Goal: Task Accomplishment & Management: Complete application form

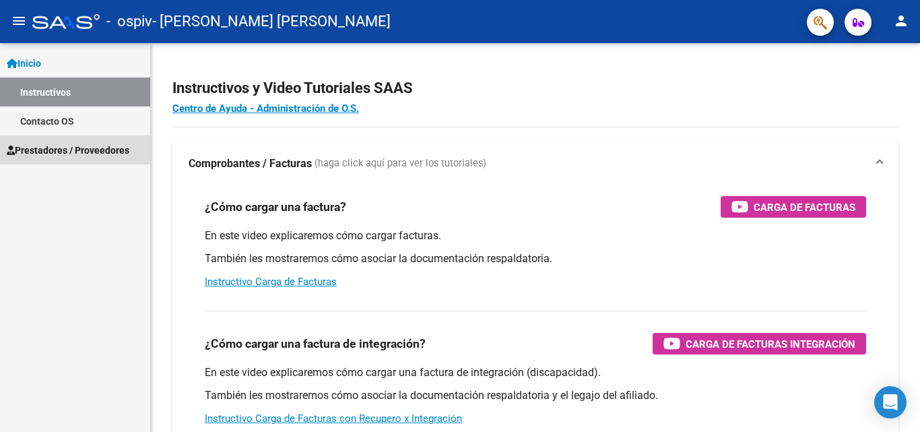
click at [46, 148] on span "Prestadores / Proveedores" at bounding box center [68, 150] width 123 height 15
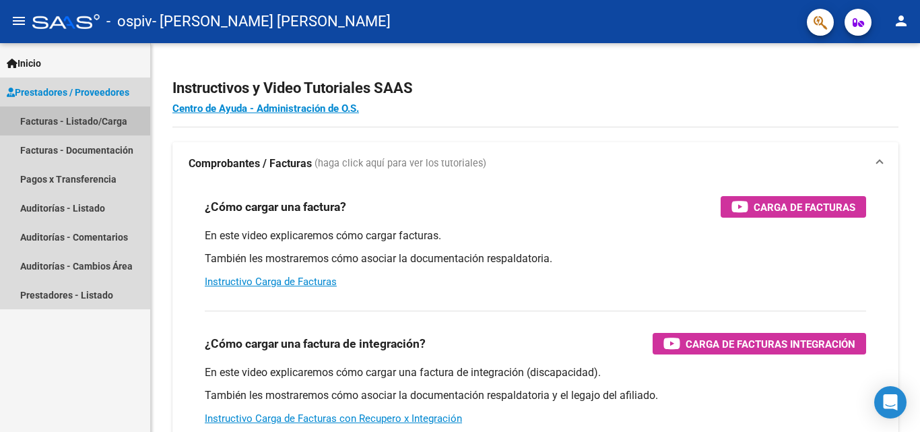
click at [62, 121] on link "Facturas - Listado/Carga" at bounding box center [75, 120] width 150 height 29
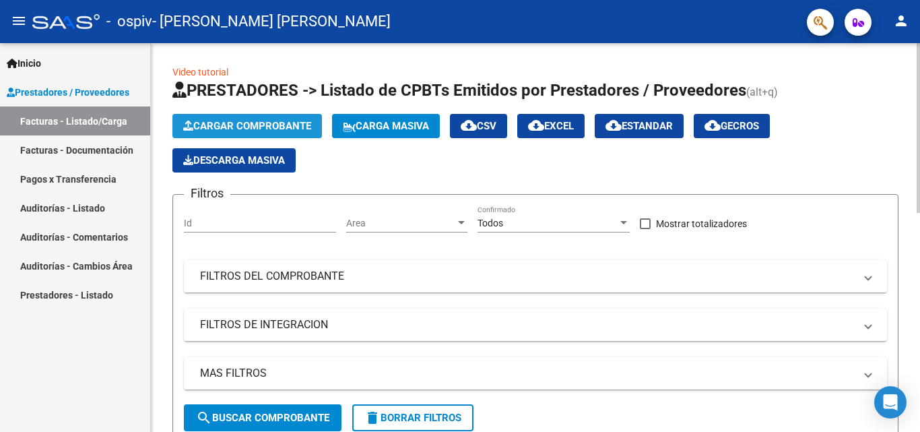
click at [240, 119] on button "Cargar Comprobante" at bounding box center [247, 126] width 150 height 24
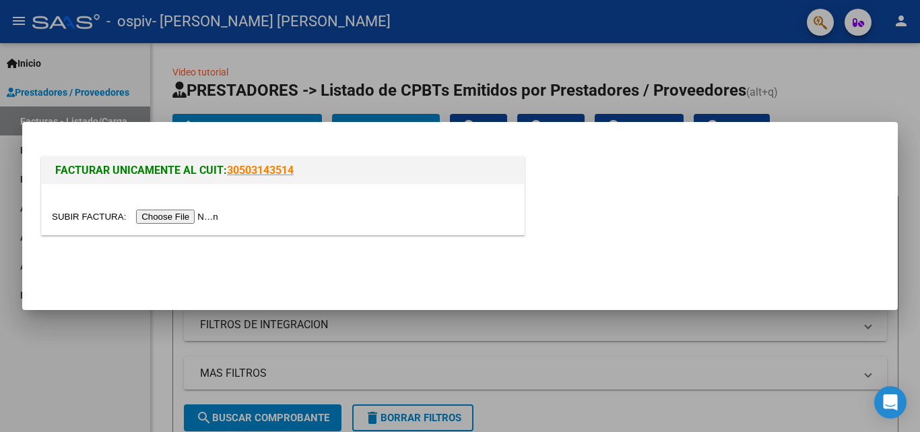
click at [208, 216] on input "file" at bounding box center [137, 216] width 170 height 14
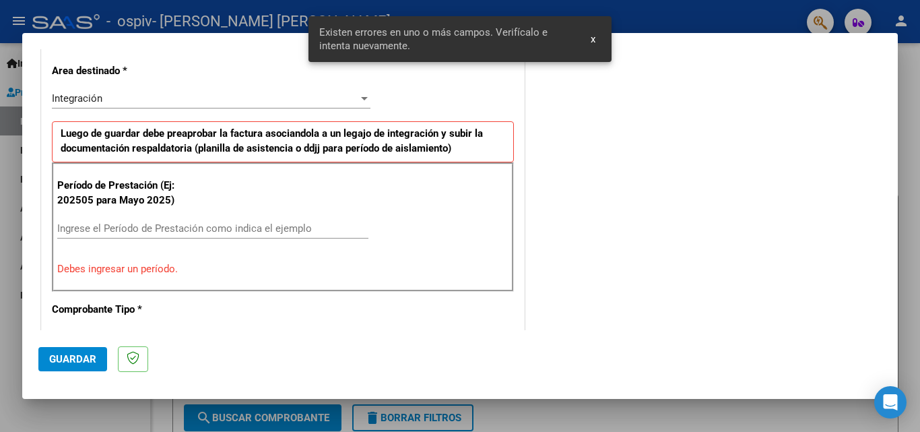
scroll to position [329, 0]
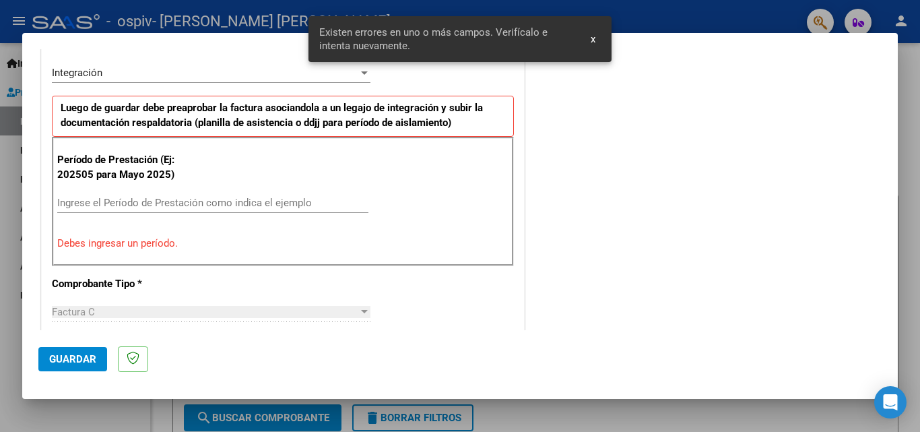
click at [108, 205] on input "Ingrese el Período de Prestación como indica el ejemplo" at bounding box center [212, 203] width 311 height 12
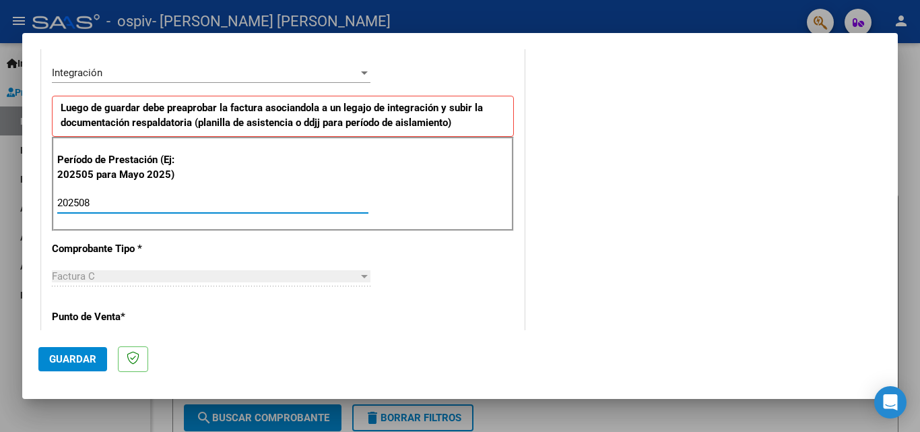
type input "202508"
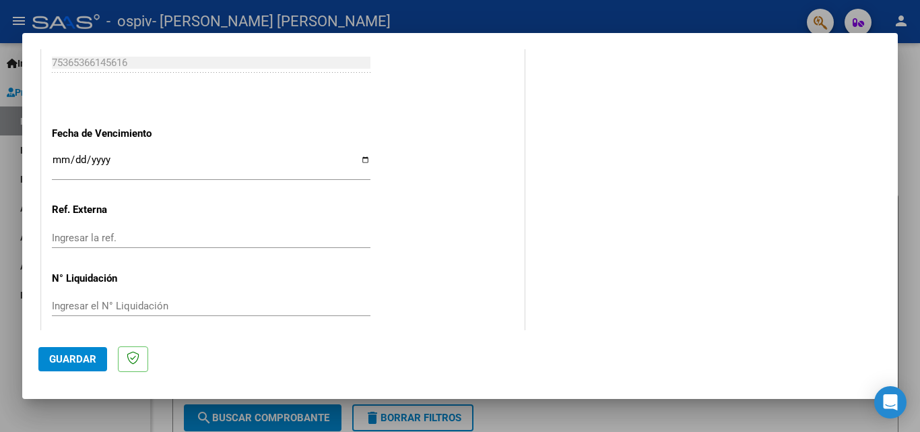
scroll to position [905, 0]
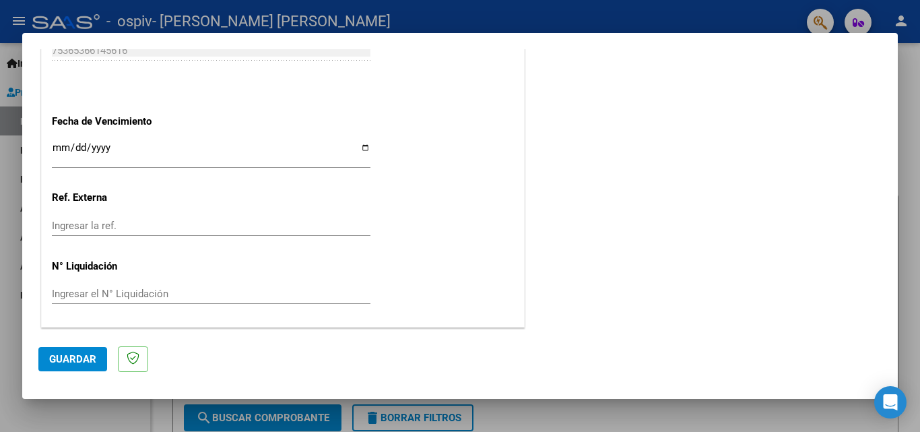
click at [218, 148] on input "Ingresar la fecha" at bounding box center [211, 153] width 319 height 22
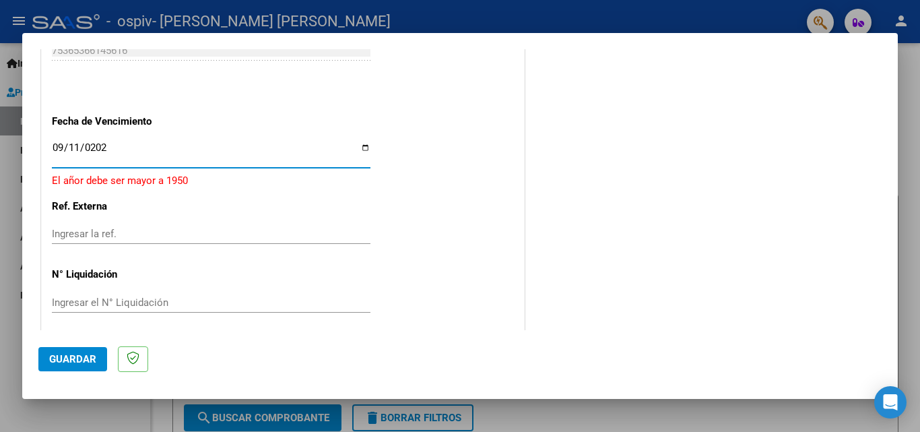
type input "[DATE]"
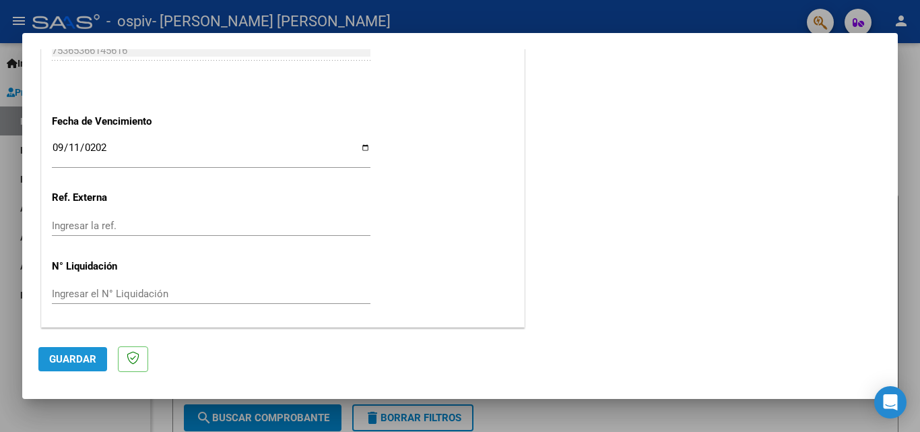
click at [67, 360] on span "Guardar" at bounding box center [72, 359] width 47 height 12
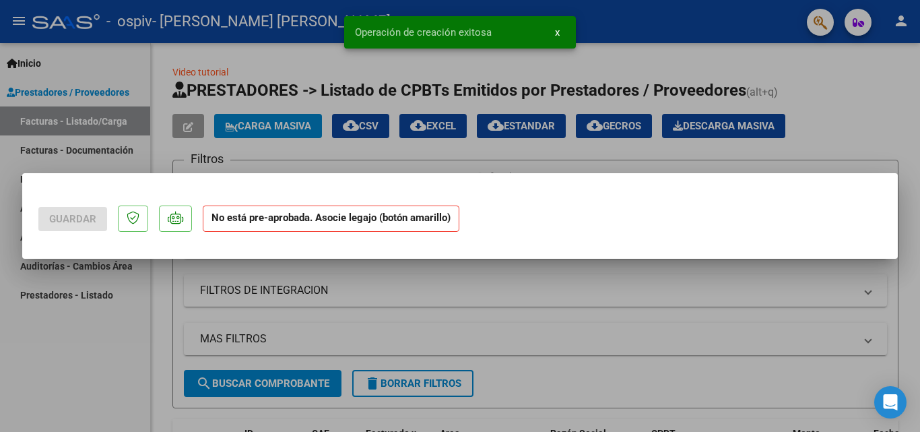
scroll to position [0, 0]
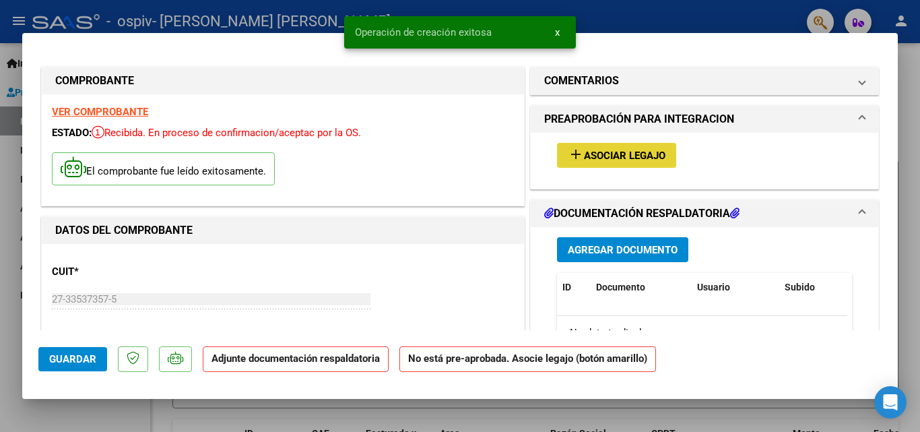
click at [601, 155] on span "Asociar Legajo" at bounding box center [625, 156] width 82 height 12
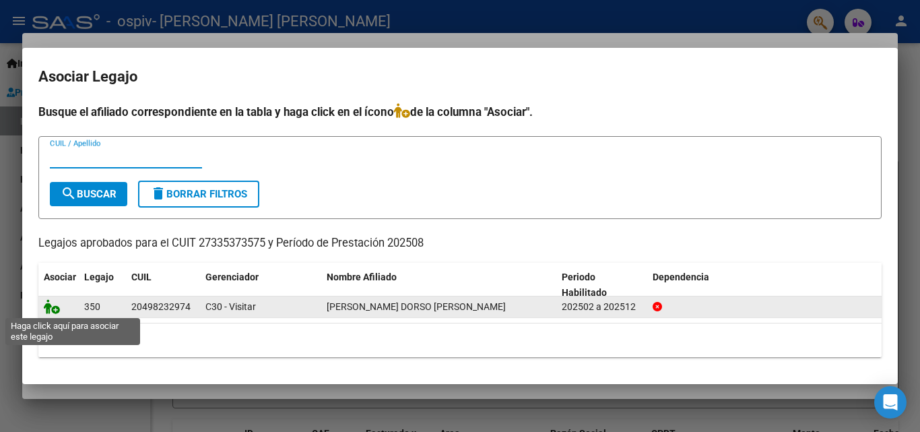
click at [51, 306] on icon at bounding box center [52, 306] width 16 height 15
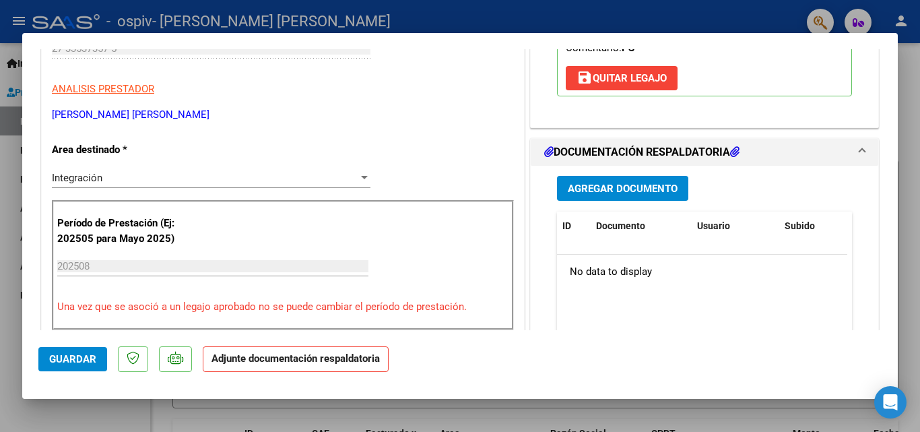
scroll to position [269, 0]
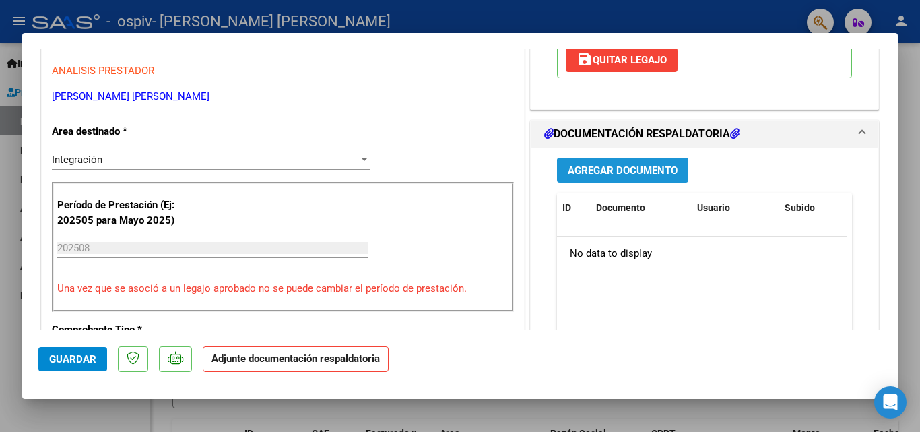
click at [647, 164] on span "Agregar Documento" at bounding box center [623, 170] width 110 height 12
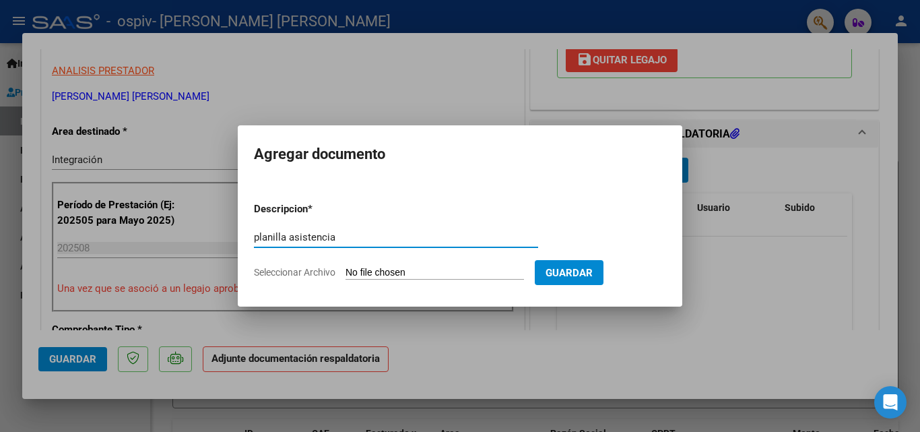
type input "planilla asistencia"
click at [384, 268] on input "Seleccionar Archivo" at bounding box center [435, 273] width 179 height 13
type input "C:\fakepath\Planilla de asistencia - [PERSON_NAME][GEOGRAPHIC_DATA] - [DATE] - …"
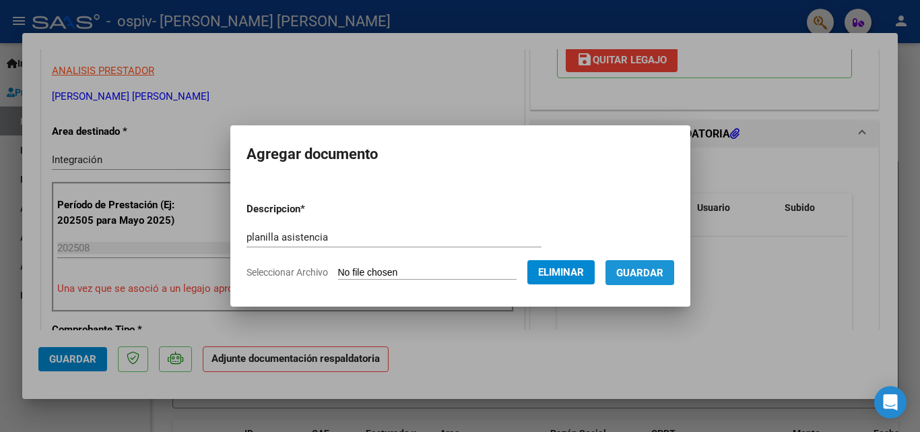
click at [633, 273] on span "Guardar" at bounding box center [639, 273] width 47 height 12
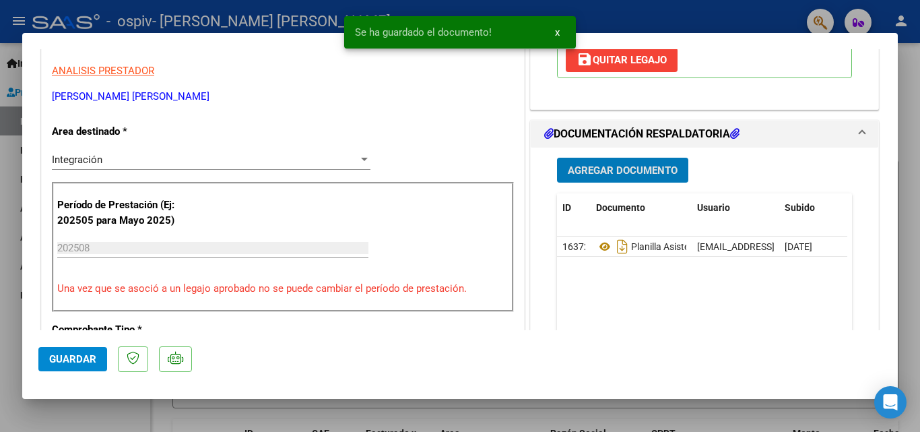
click at [621, 164] on span "Agregar Documento" at bounding box center [623, 170] width 110 height 12
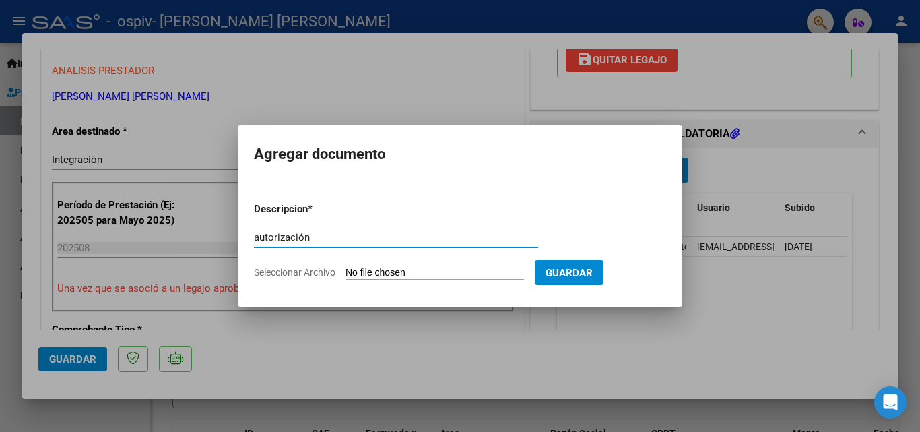
type input "autorización"
click at [454, 271] on input "Seleccionar Archivo" at bounding box center [435, 273] width 179 height 13
type input "C:\fakepath\[PERSON_NAME] AUTORIZACION 2025.pdf"
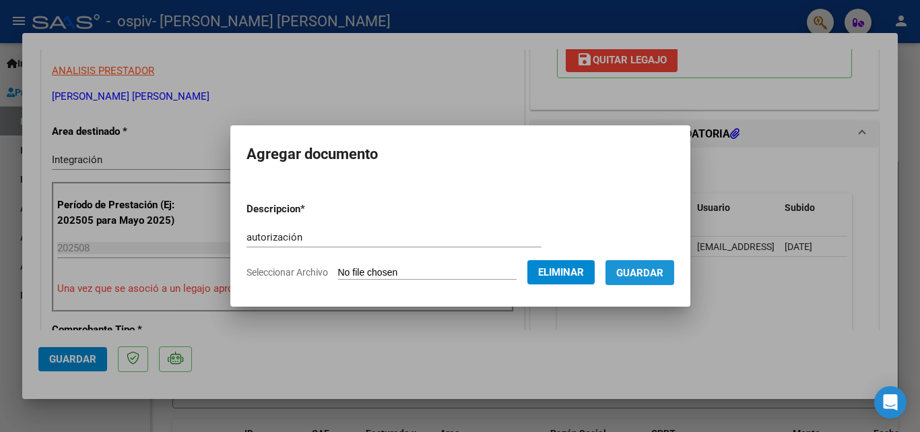
click at [659, 271] on span "Guardar" at bounding box center [639, 273] width 47 height 12
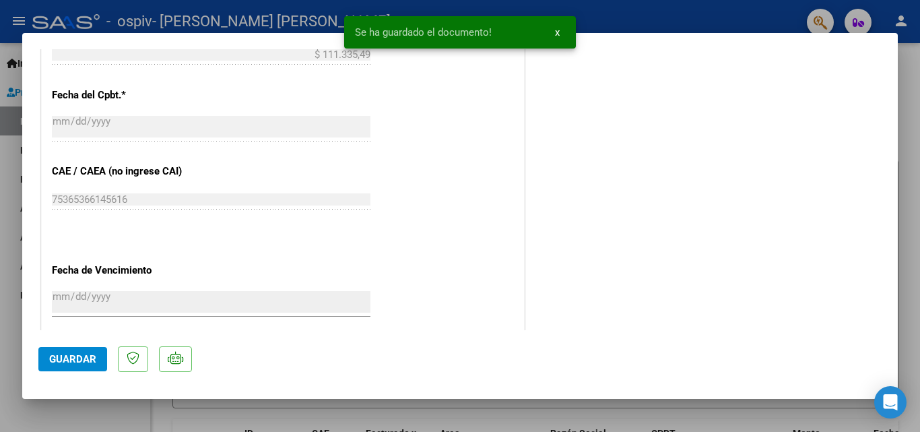
scroll to position [925, 0]
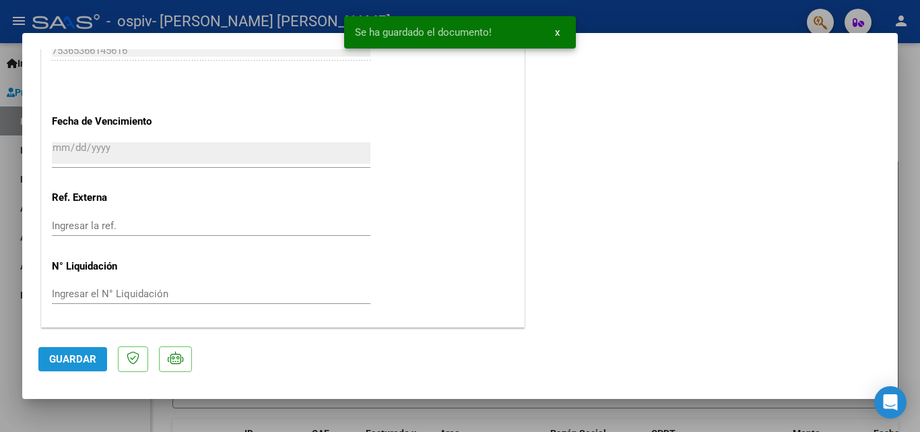
click at [71, 362] on span "Guardar" at bounding box center [72, 359] width 47 height 12
click at [770, 15] on div at bounding box center [460, 216] width 920 height 432
type input "$ 0,00"
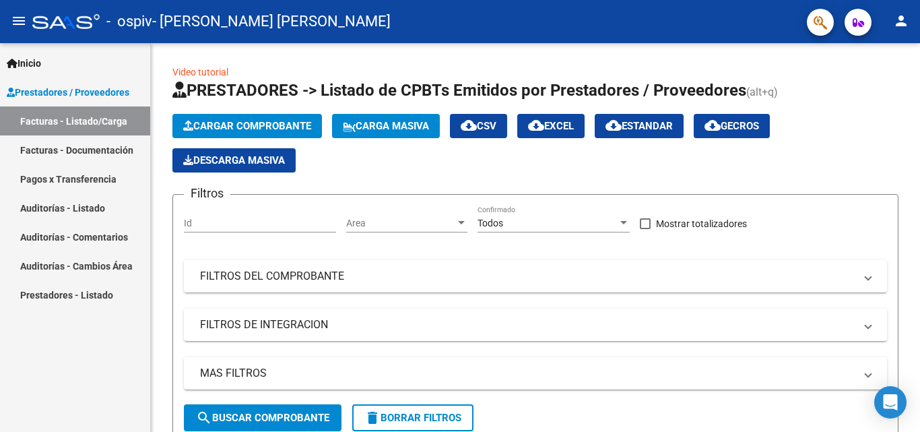
click at [564, 33] on div "- ospiv - [PERSON_NAME] [PERSON_NAME]" at bounding box center [414, 22] width 764 height 30
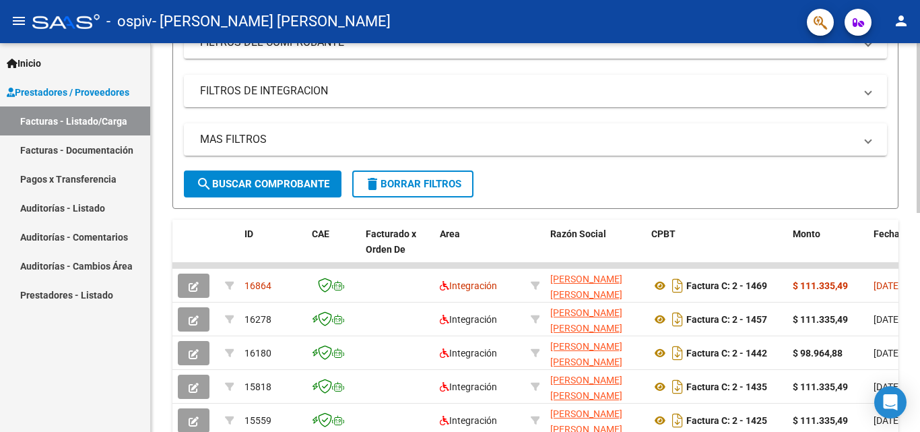
click at [909, 276] on div at bounding box center [918, 233] width 3 height 170
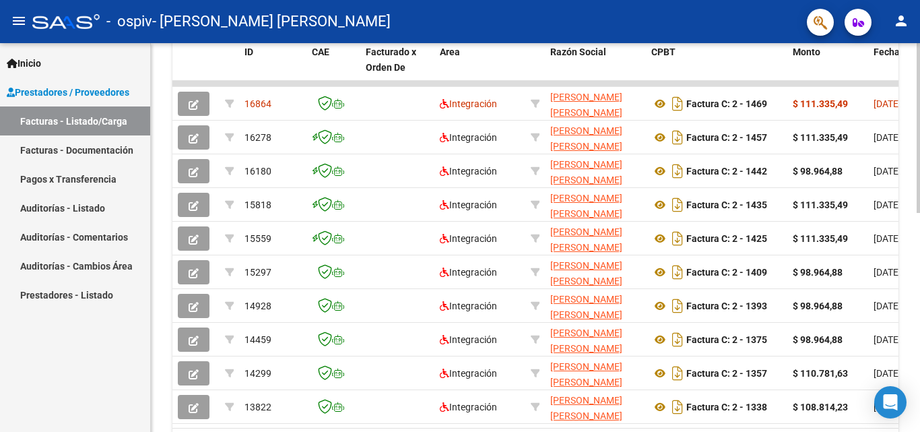
click at [909, 238] on div at bounding box center [918, 314] width 3 height 170
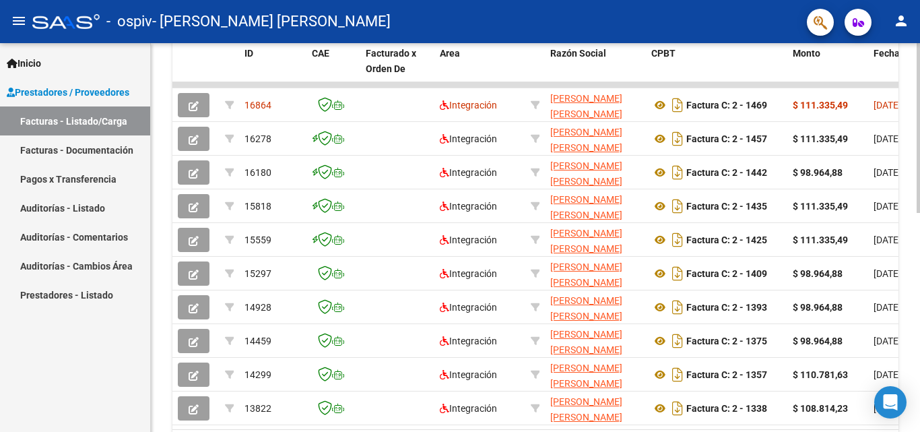
click at [909, 238] on div at bounding box center [918, 313] width 3 height 170
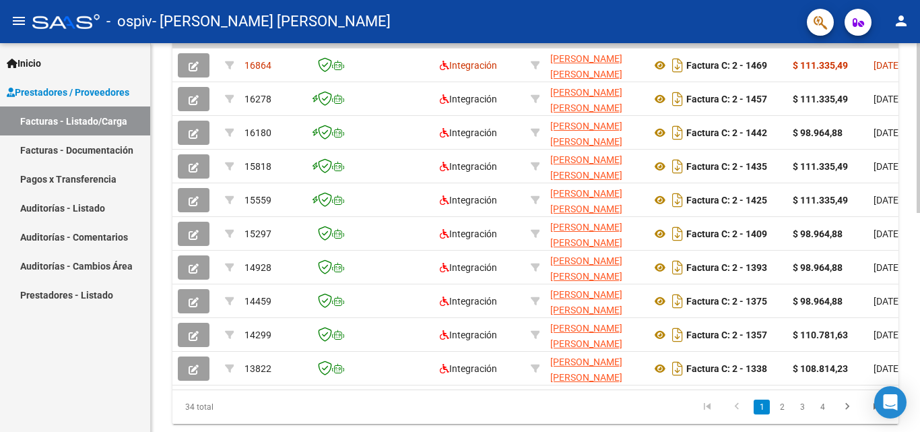
scroll to position [456, 0]
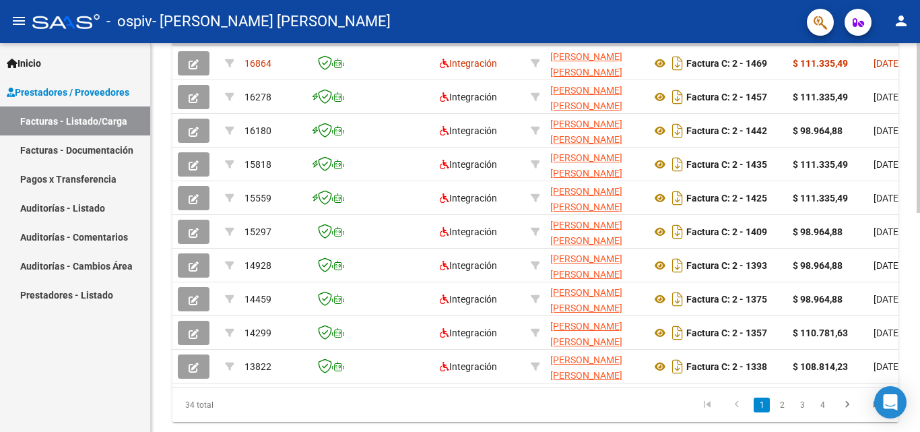
click at [909, 256] on div at bounding box center [918, 332] width 3 height 170
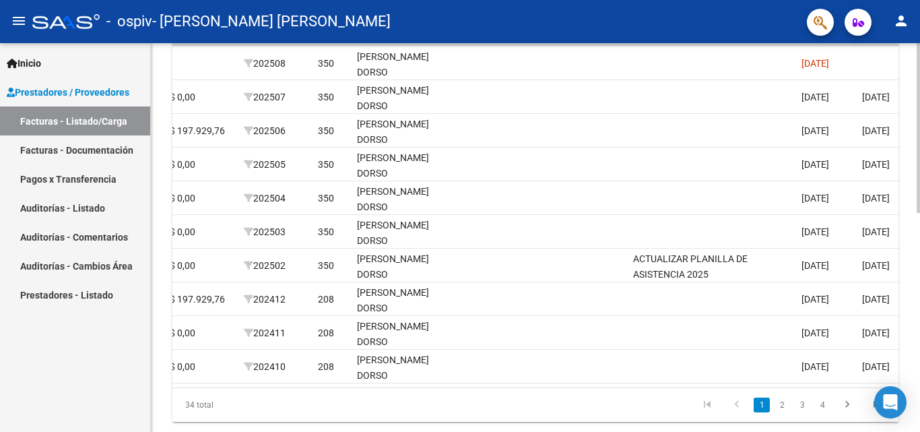
scroll to position [0, 2114]
